Goal: Information Seeking & Learning: Find specific page/section

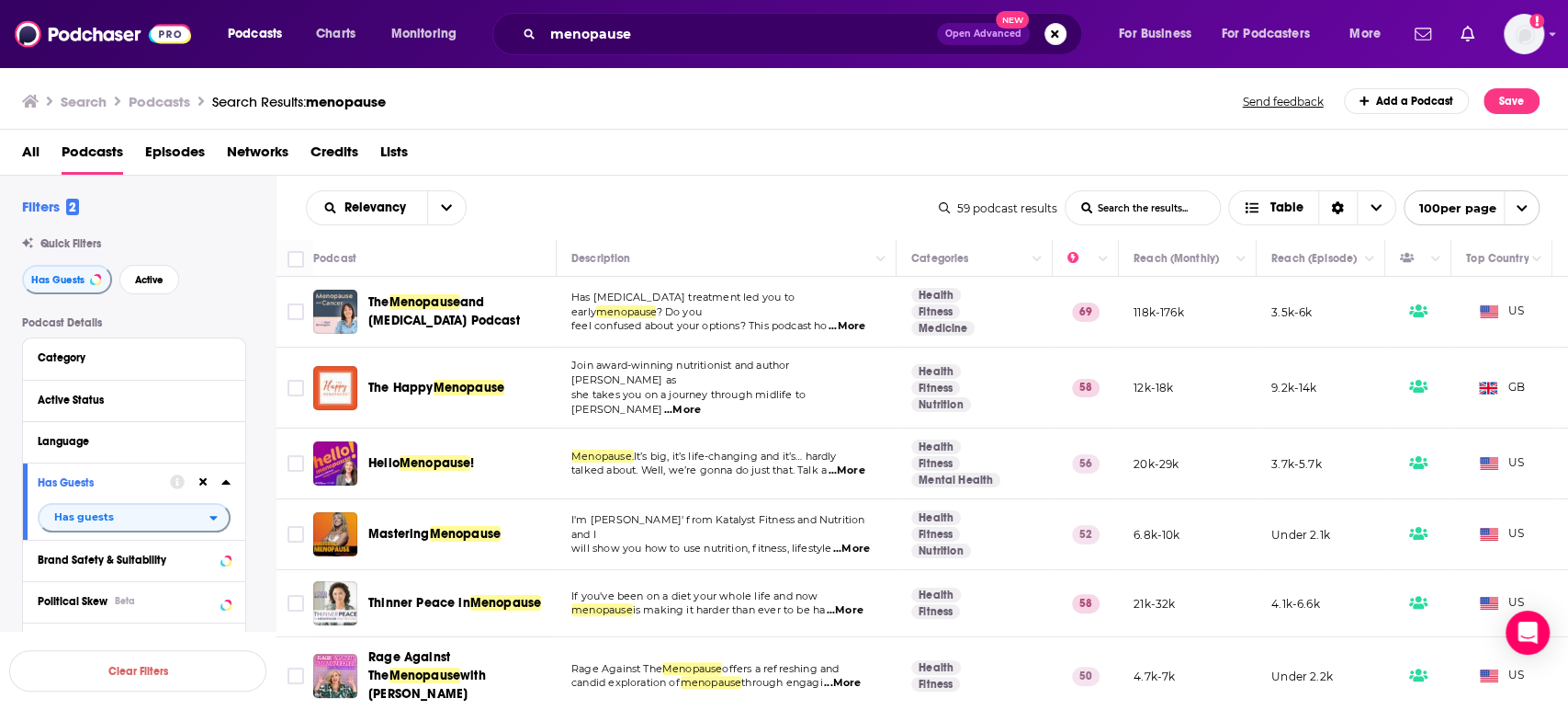
scroll to position [409, 0]
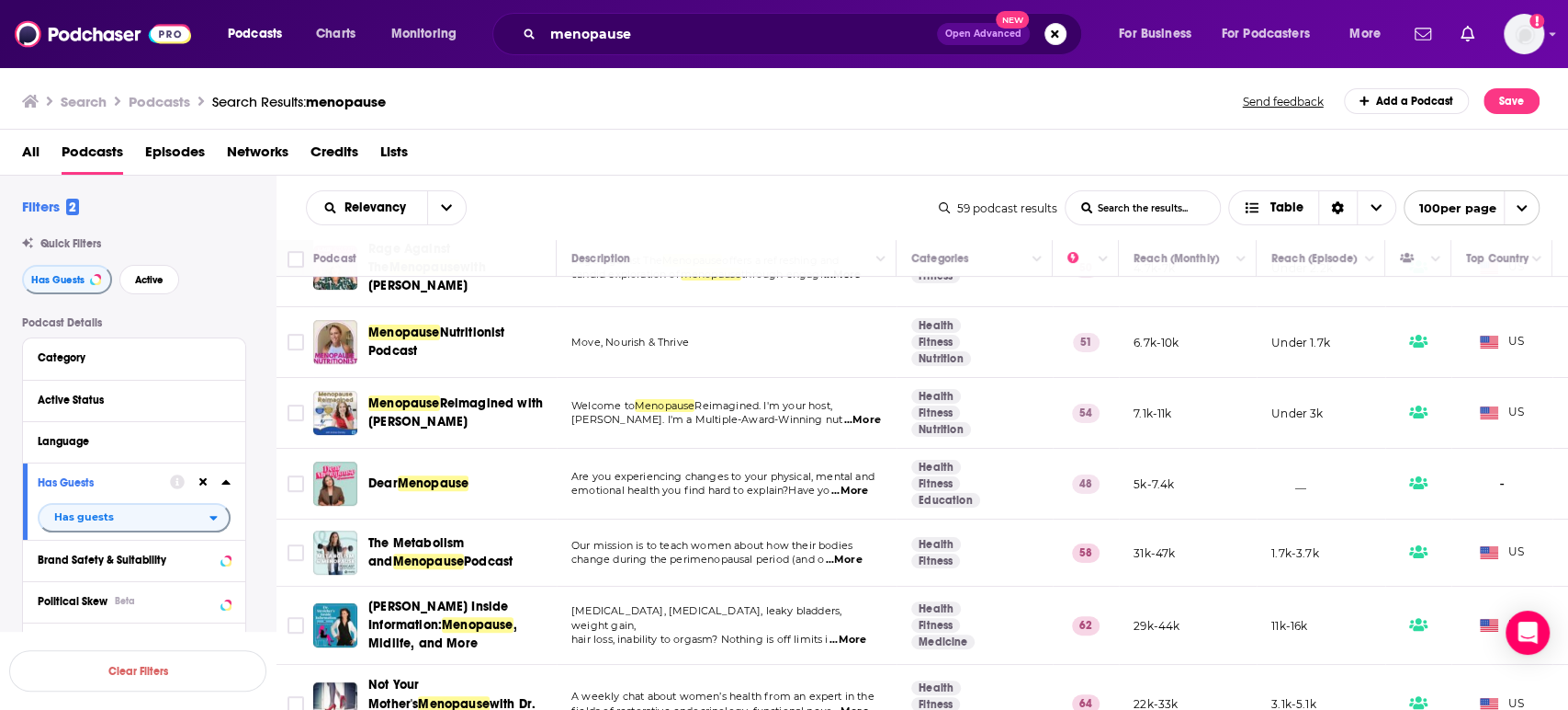
click at [464, 325] on span "Nutritionist Podcast" at bounding box center [436, 342] width 137 height 34
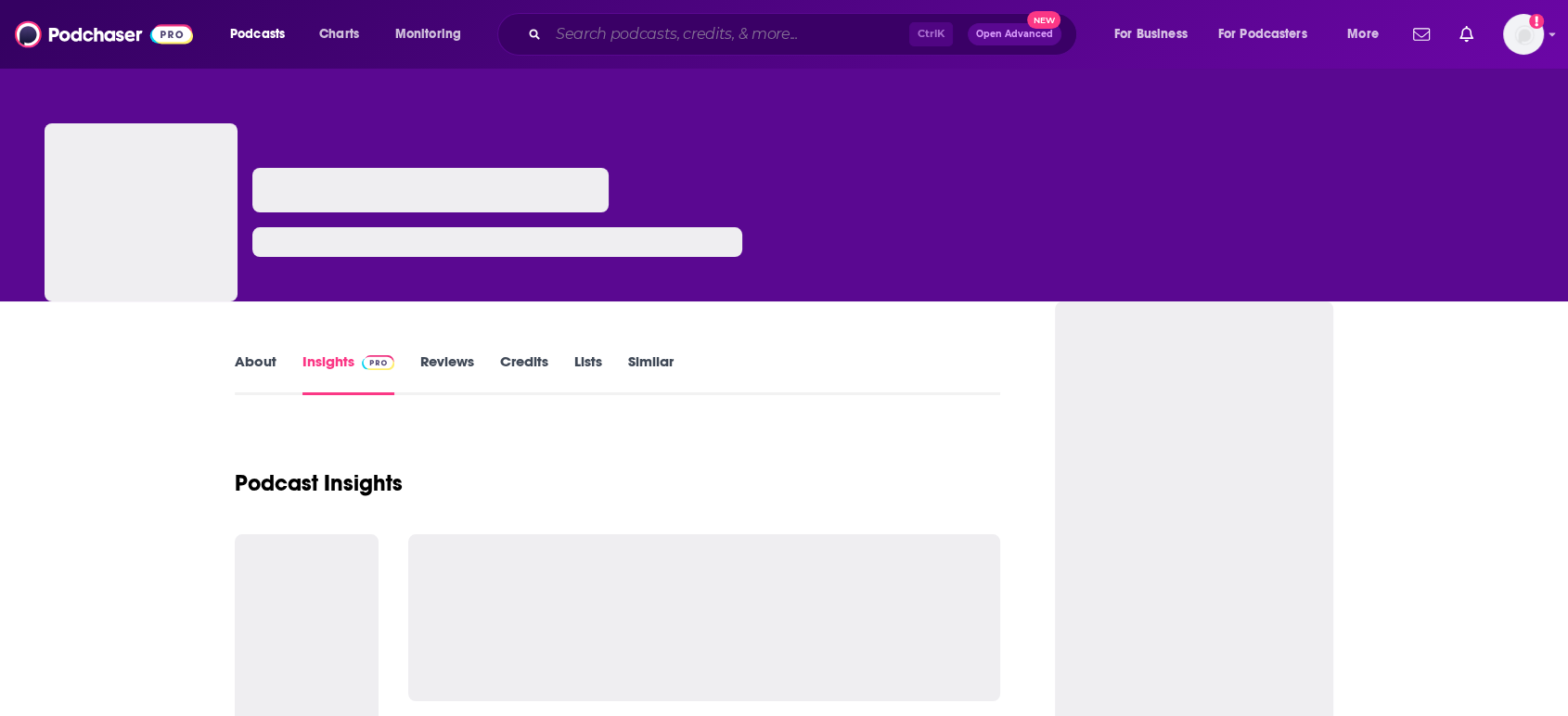
click at [797, 35] on input "Search podcasts, credits, & more..." at bounding box center [729, 35] width 361 height 30
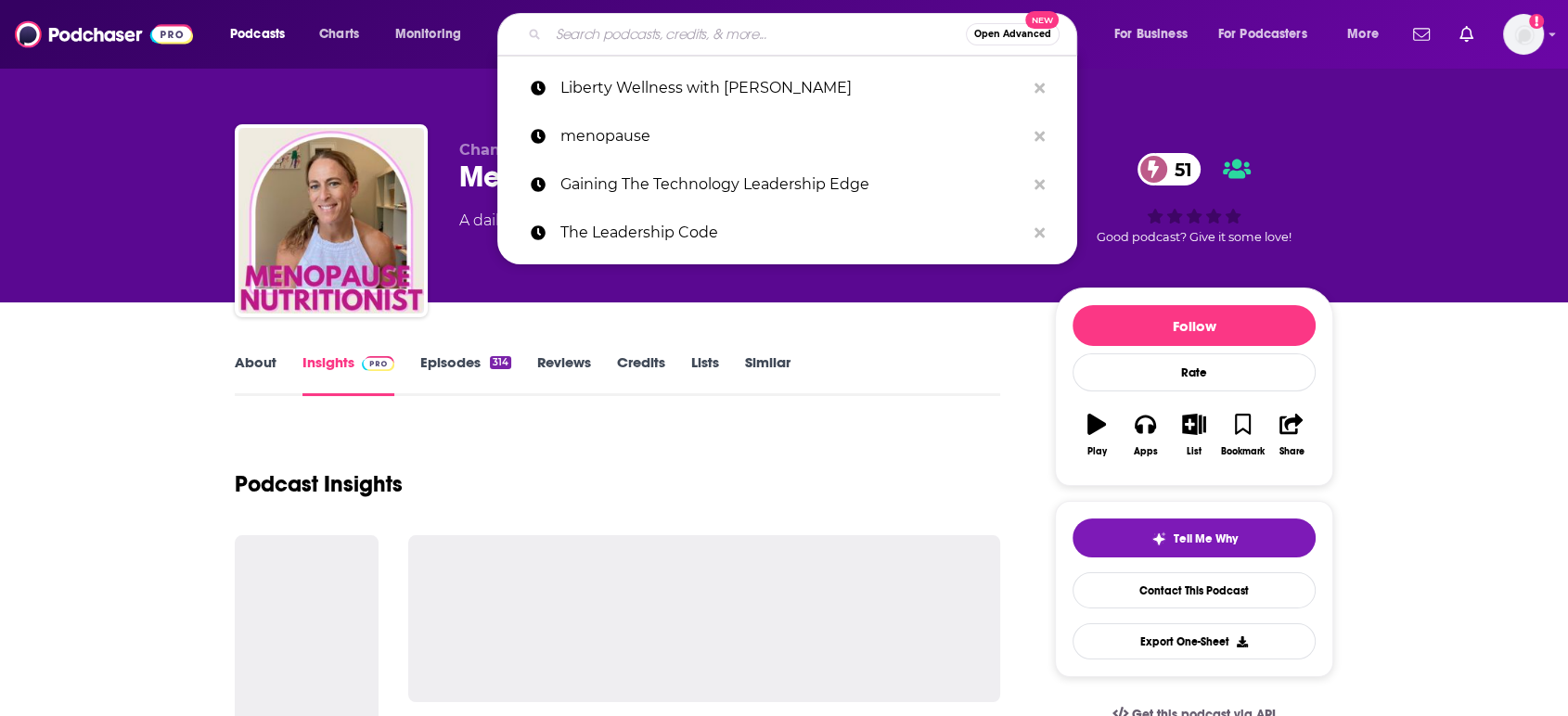
paste input "Menopause Reimagined"
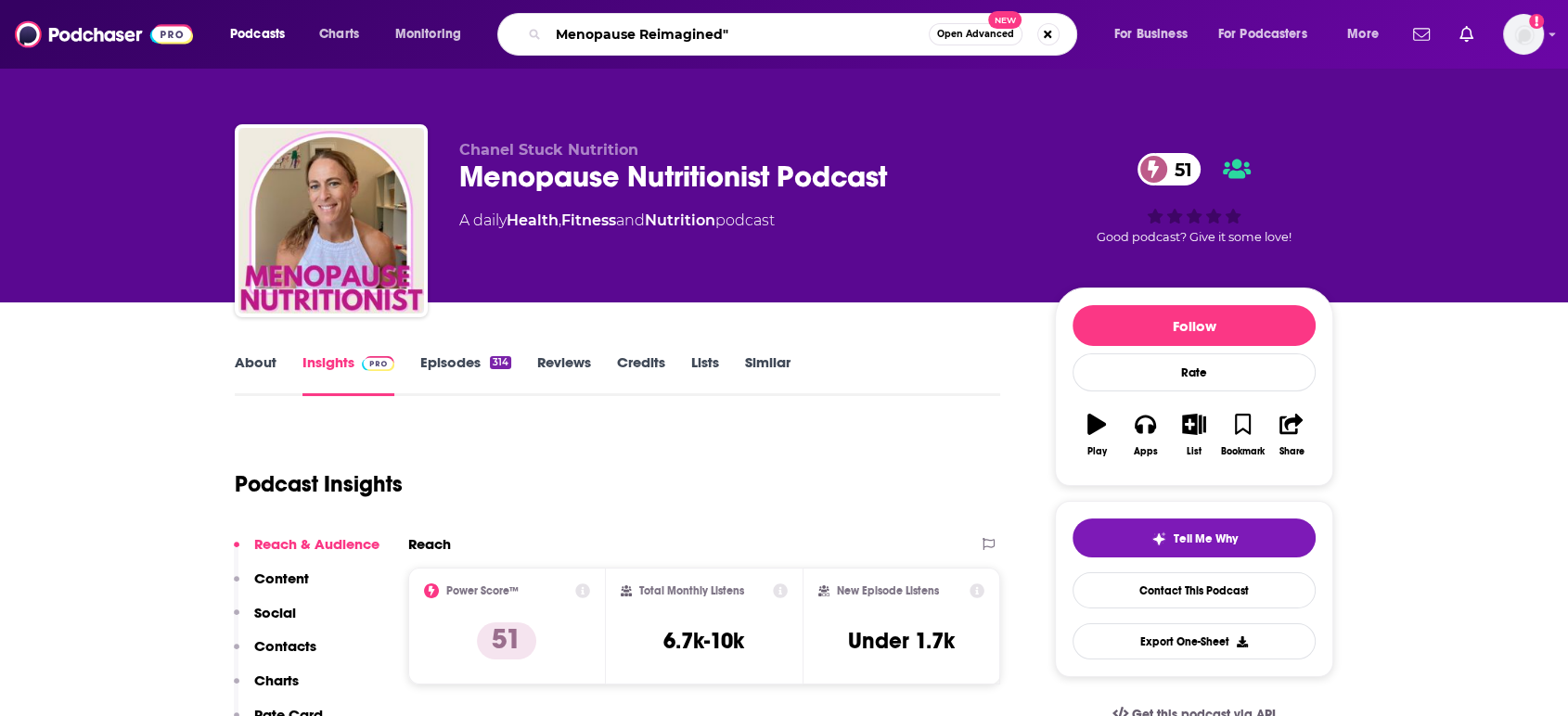
type input "Menopause Reimagined""
